Goal: Complete application form

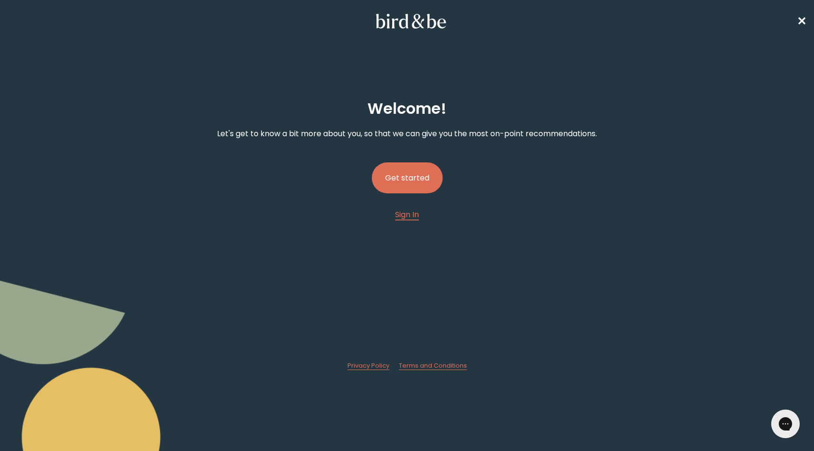
click at [409, 173] on button "Get started" at bounding box center [407, 177] width 71 height 31
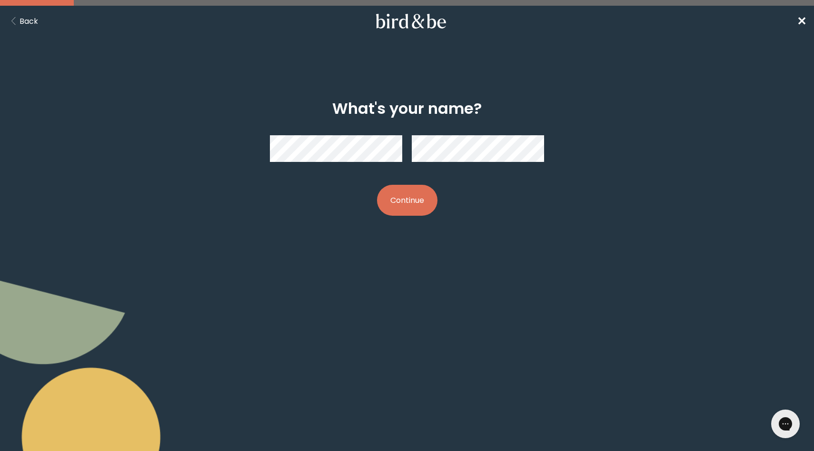
click at [409, 195] on button "Continue" at bounding box center [407, 200] width 60 height 31
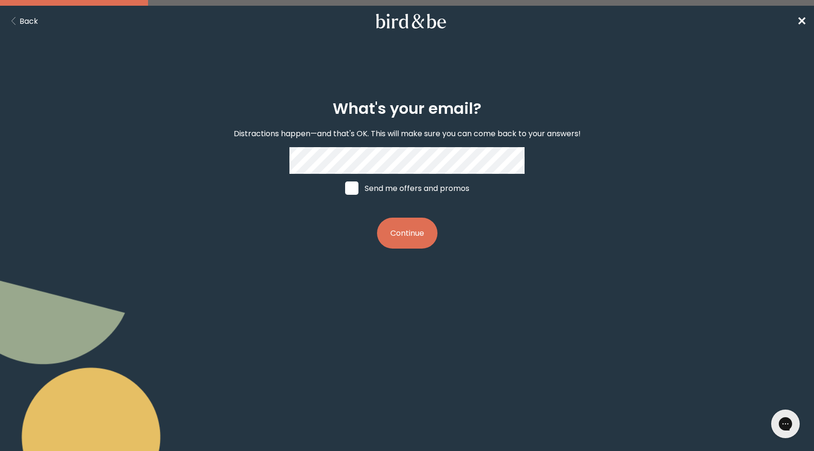
click at [395, 234] on button "Continue" at bounding box center [407, 233] width 60 height 31
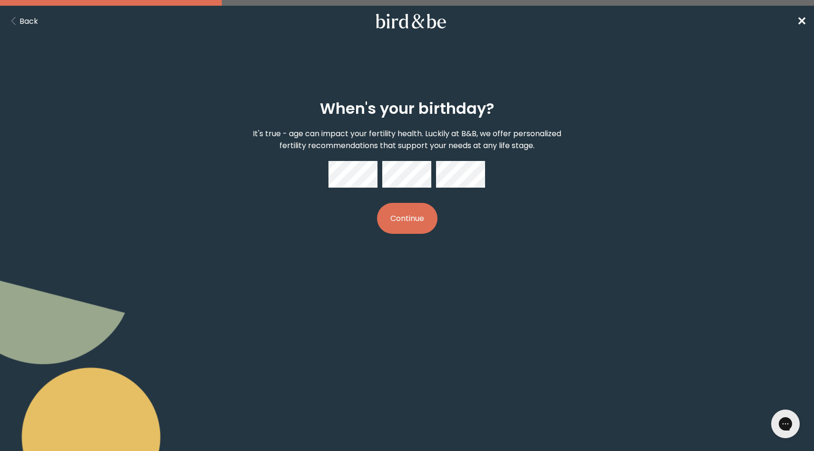
click at [417, 223] on button "Continue" at bounding box center [407, 218] width 60 height 31
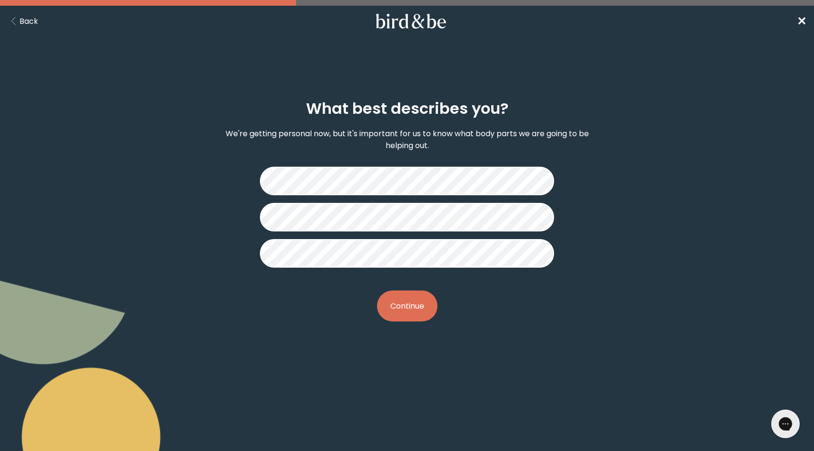
click at [405, 307] on button "Continue" at bounding box center [407, 305] width 60 height 31
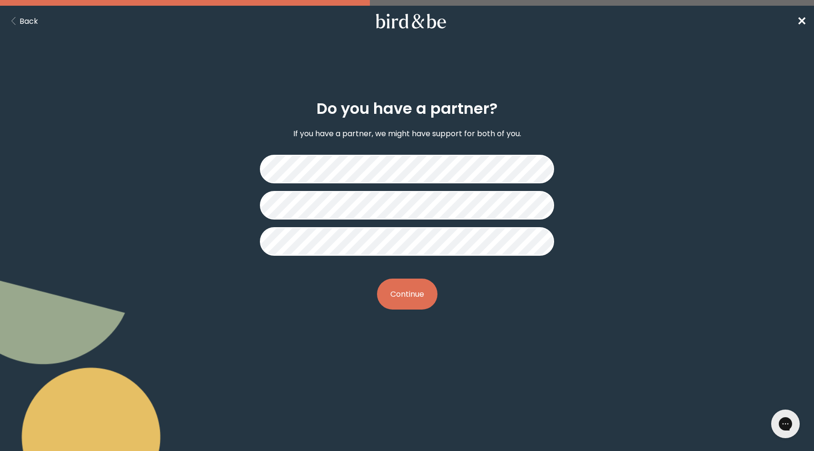
click at [415, 299] on button "Continue" at bounding box center [407, 294] width 60 height 31
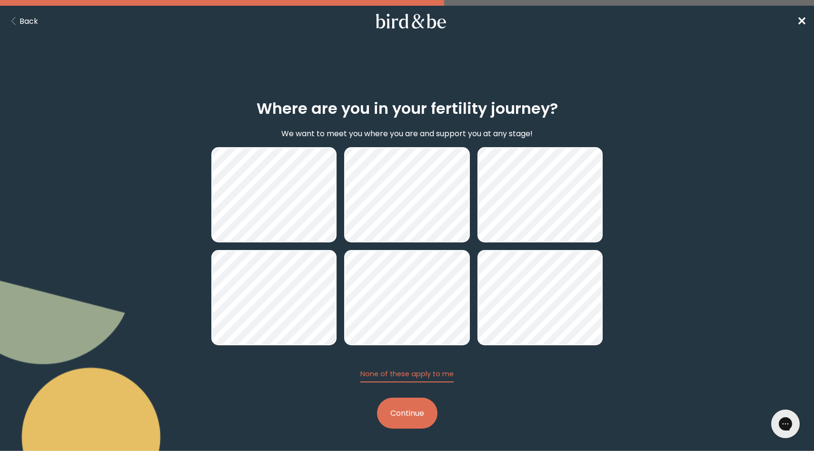
click at [417, 420] on button "Continue" at bounding box center [407, 413] width 60 height 31
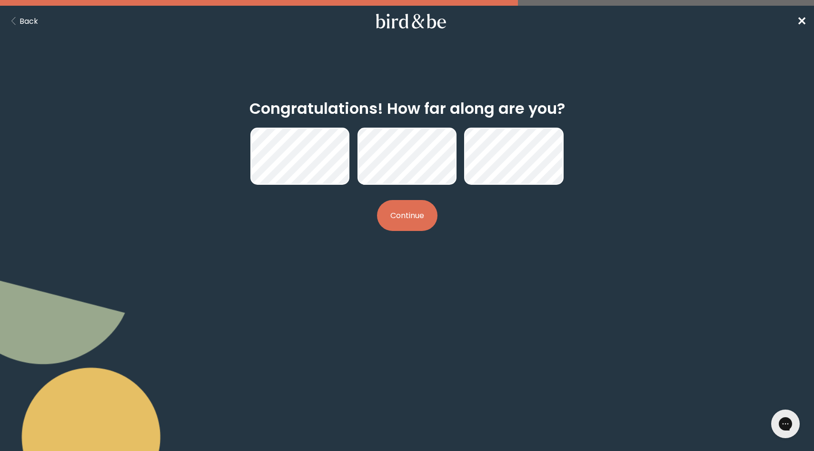
click at [409, 224] on button "Continue" at bounding box center [407, 215] width 60 height 31
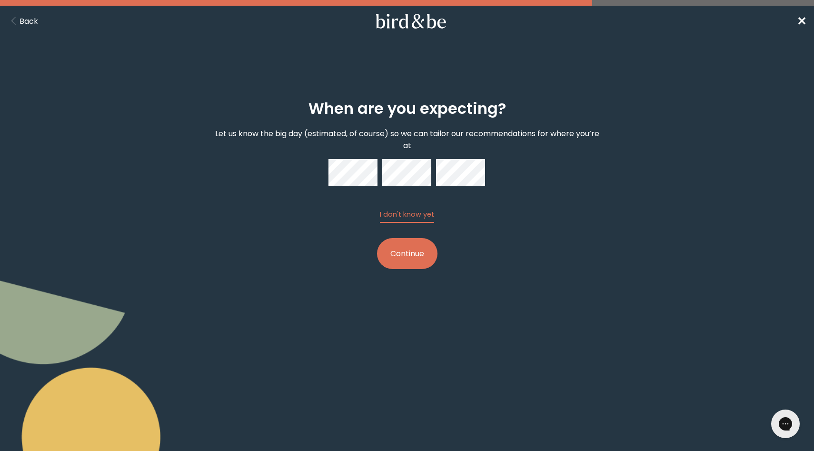
click at [415, 264] on button "Continue" at bounding box center [407, 253] width 60 height 31
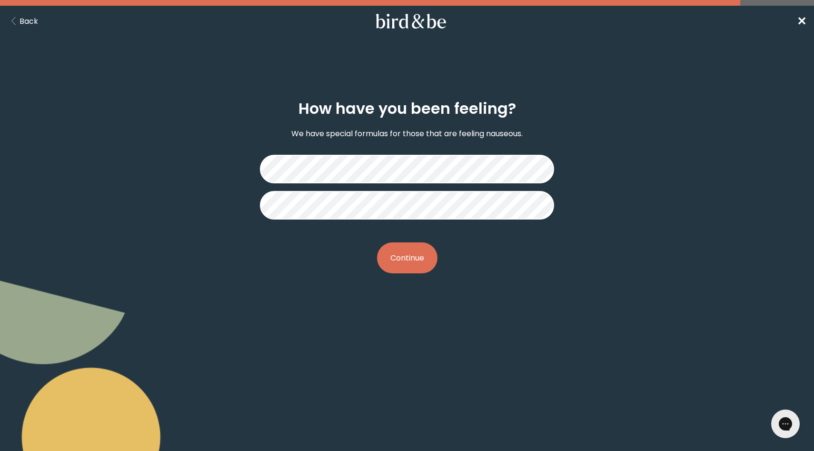
click at [404, 263] on button "Continue" at bounding box center [407, 257] width 60 height 31
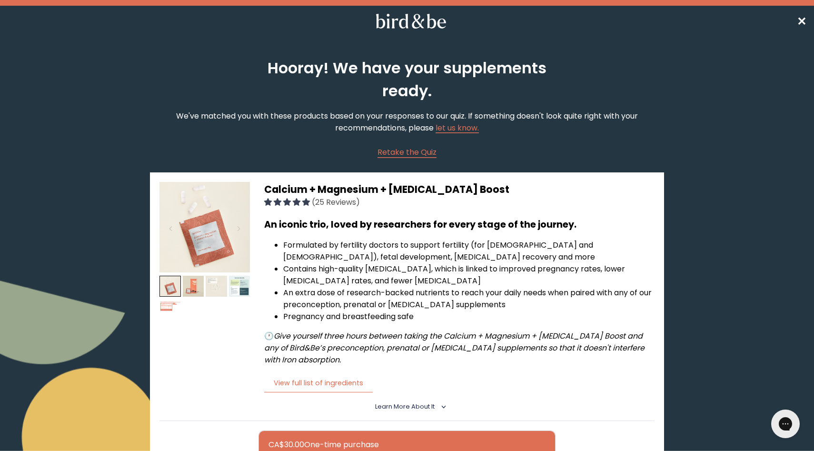
click at [802, 21] on span "✕" at bounding box center [802, 21] width 10 height 16
